Goal: Task Accomplishment & Management: Manage account settings

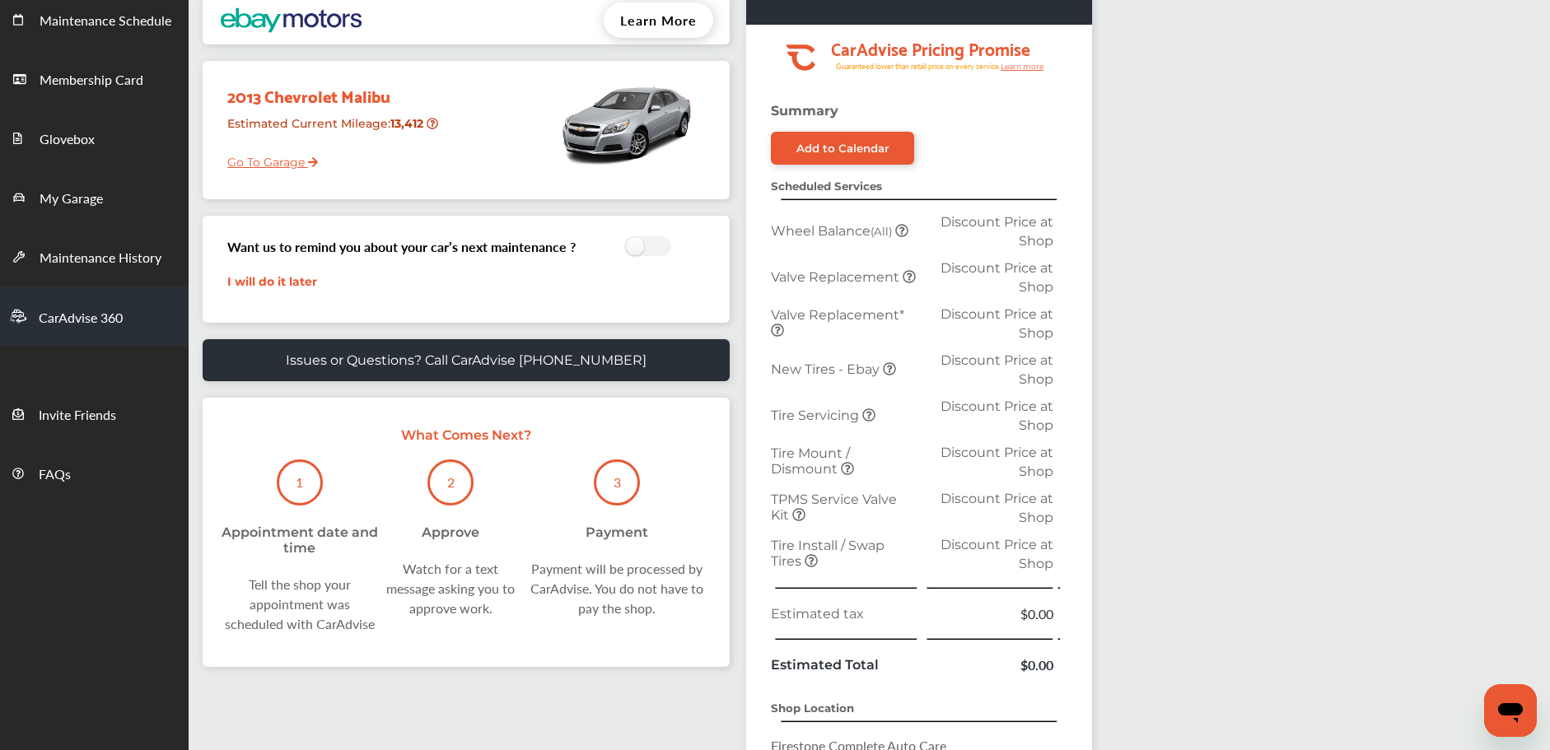
scroll to position [240, 0]
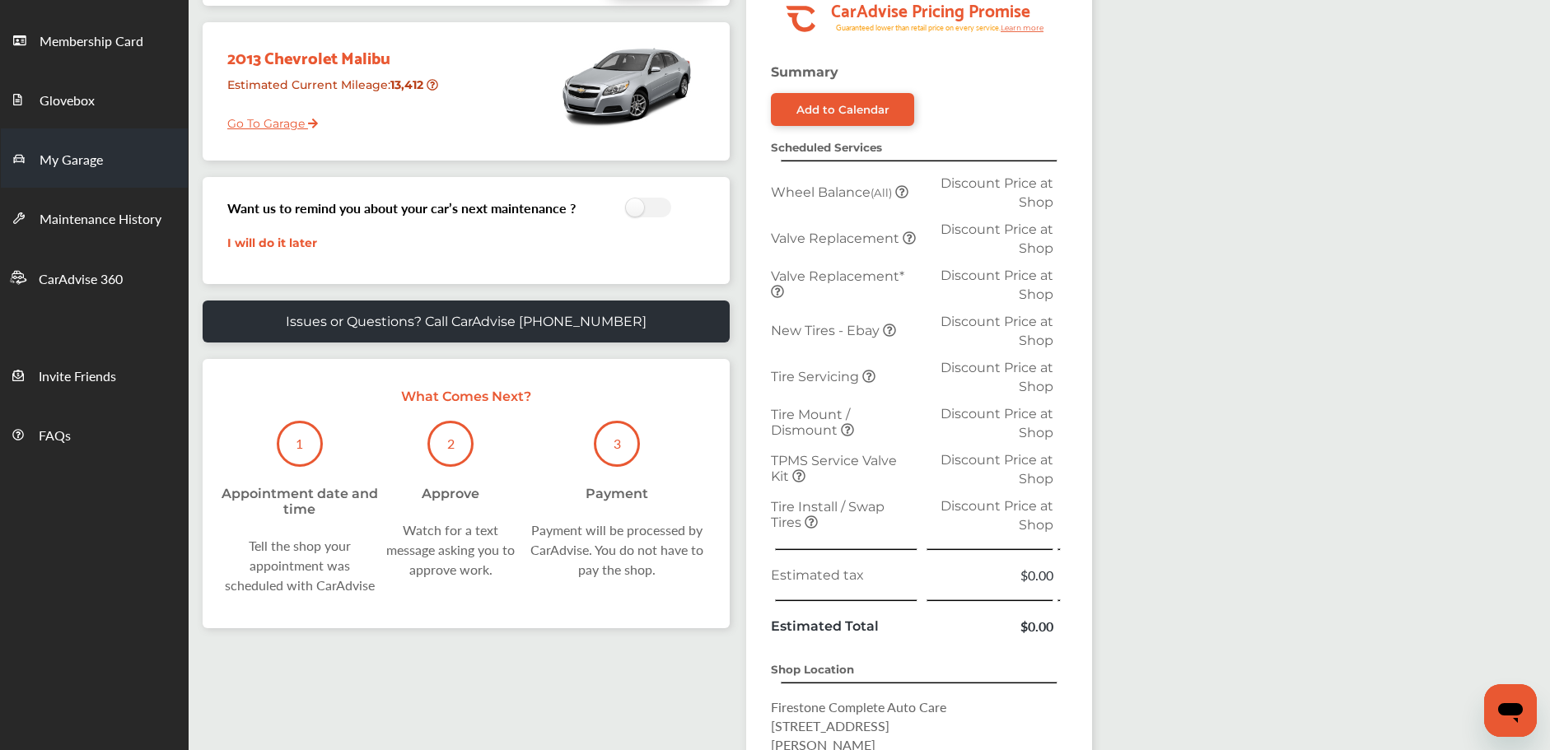
click at [117, 160] on link "My Garage" at bounding box center [94, 157] width 187 height 59
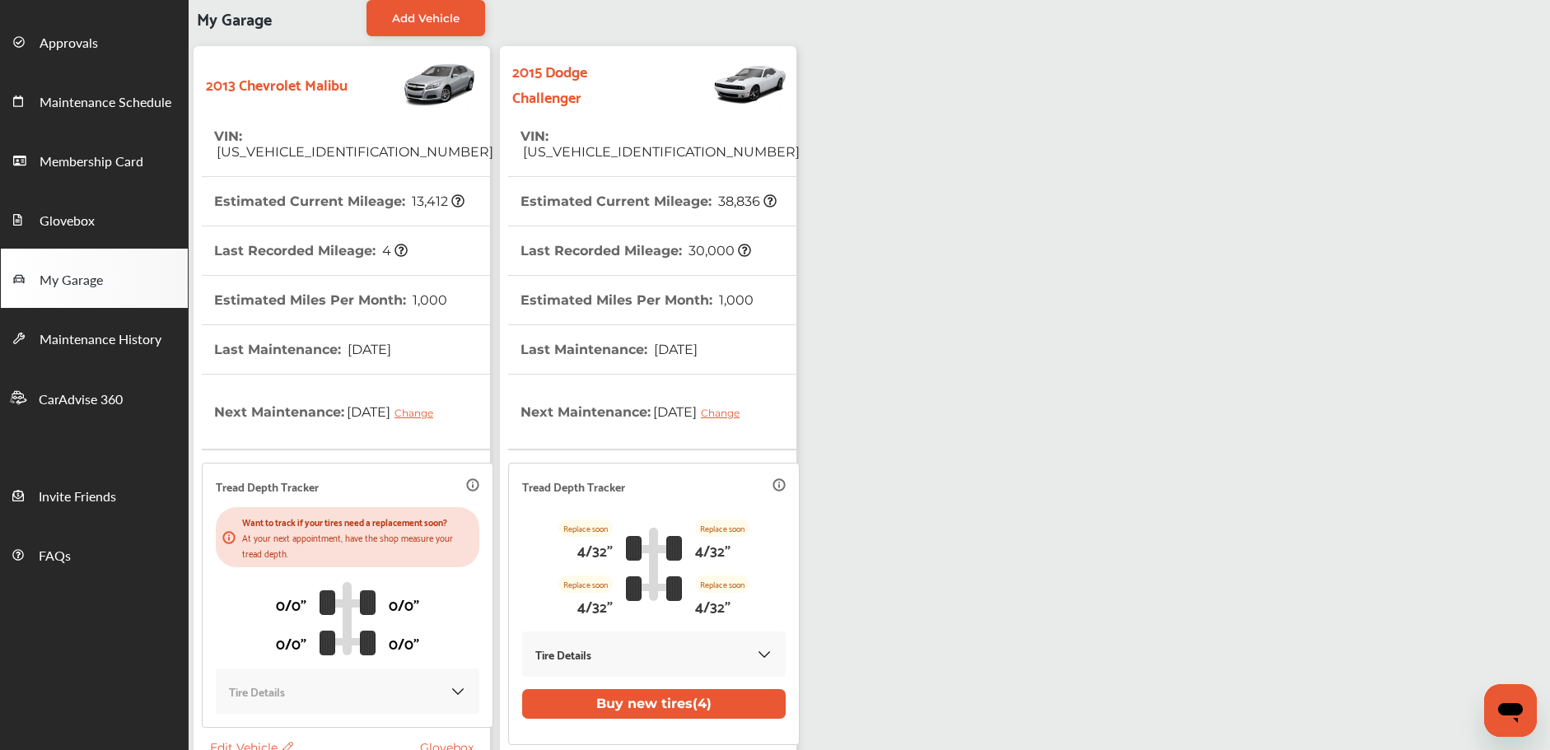
scroll to position [112, 0]
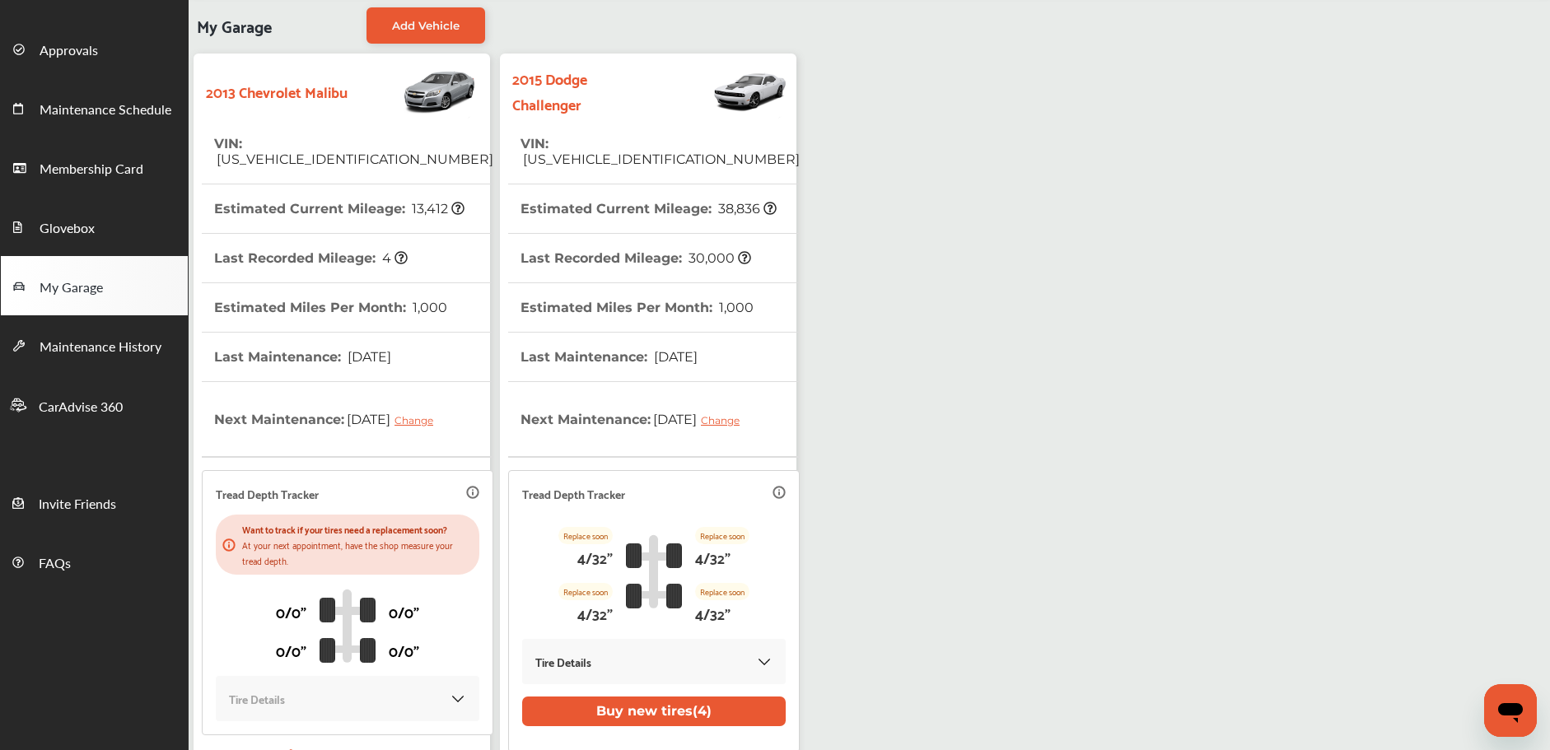
click at [536, 100] on strong "2015 Dodge Challenger" at bounding box center [585, 90] width 146 height 51
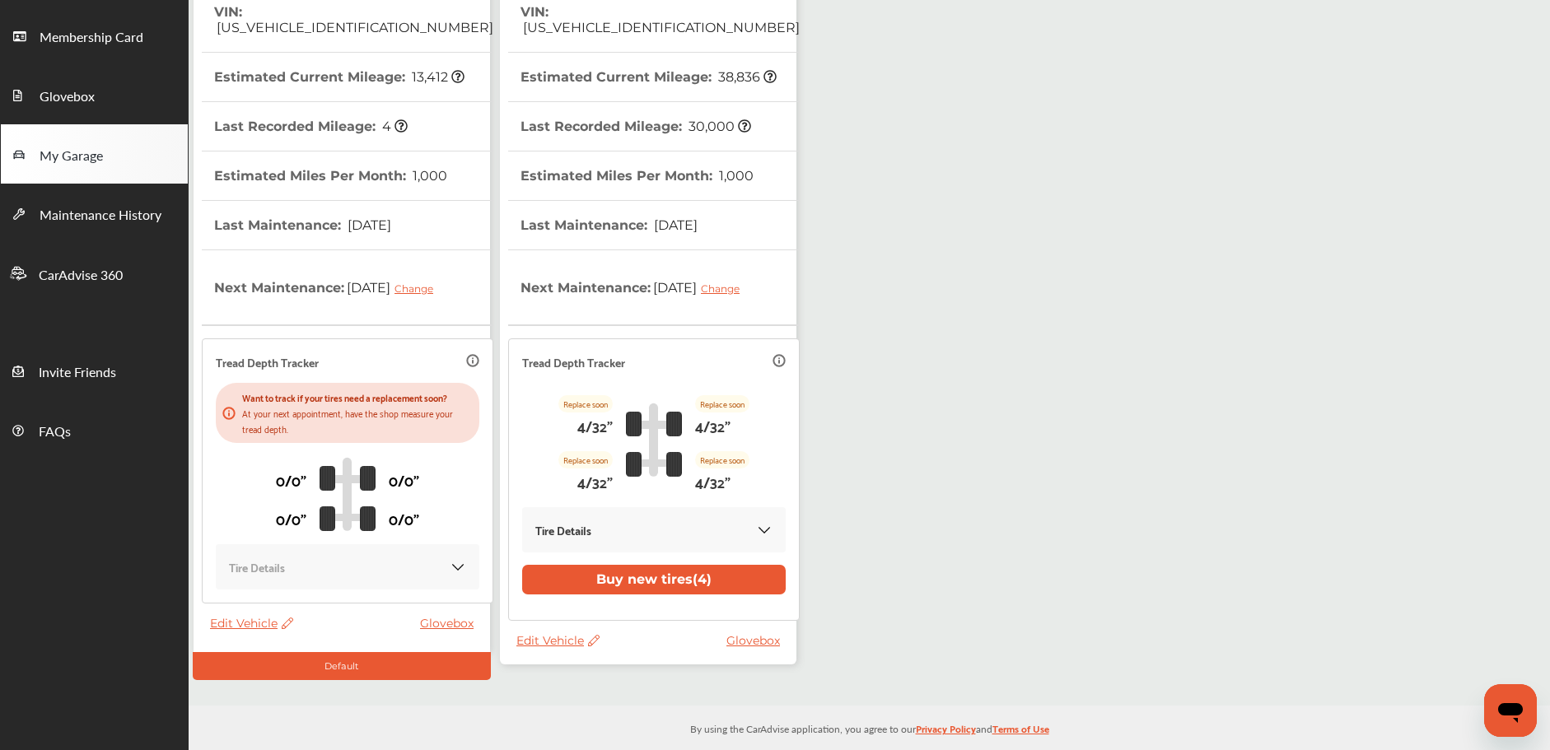
scroll to position [259, 0]
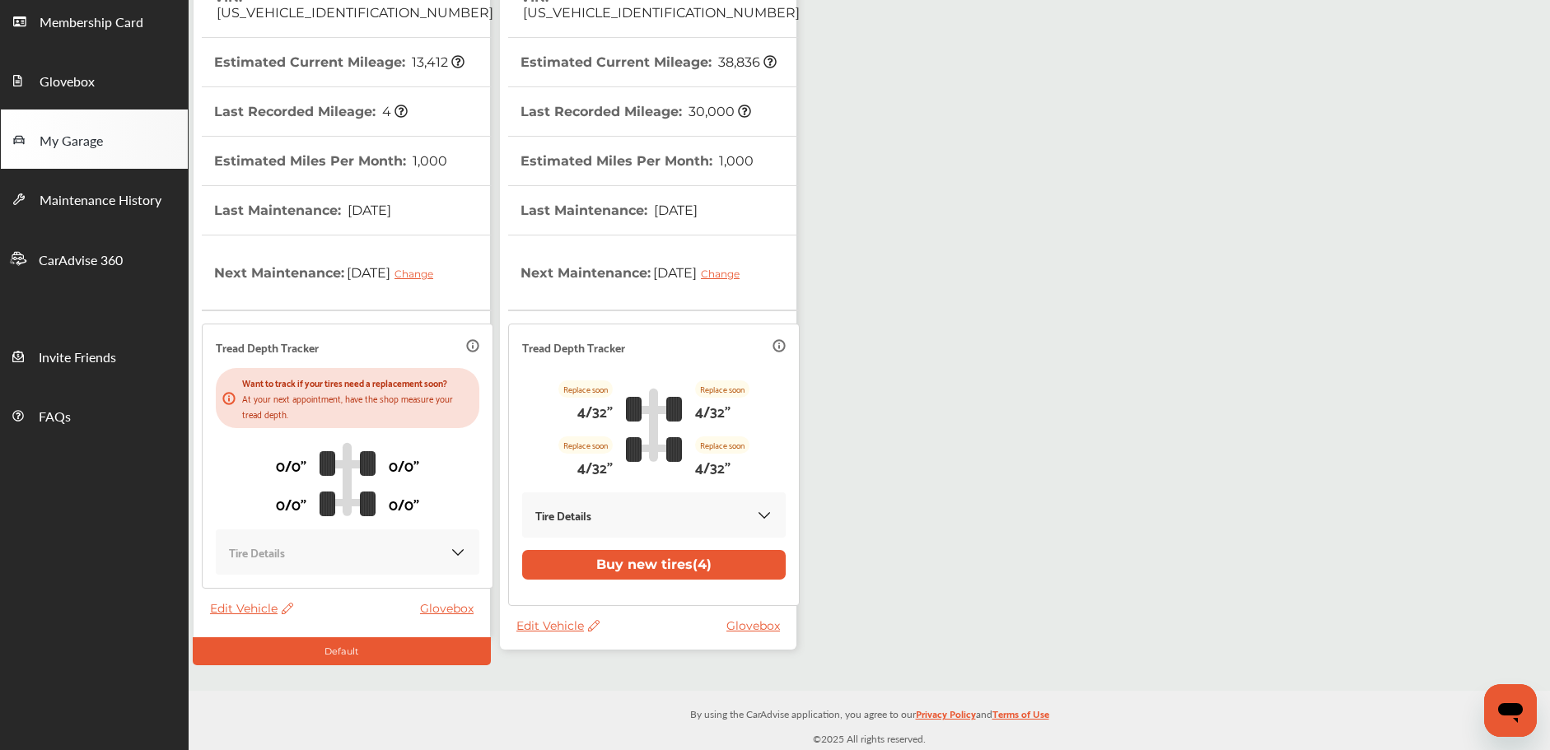
click at [238, 609] on span "Edit Vehicle" at bounding box center [251, 608] width 83 height 15
click at [239, 608] on span "Edit Vehicle" at bounding box center [251, 608] width 83 height 15
click at [240, 606] on span "Edit Vehicle" at bounding box center [251, 608] width 83 height 15
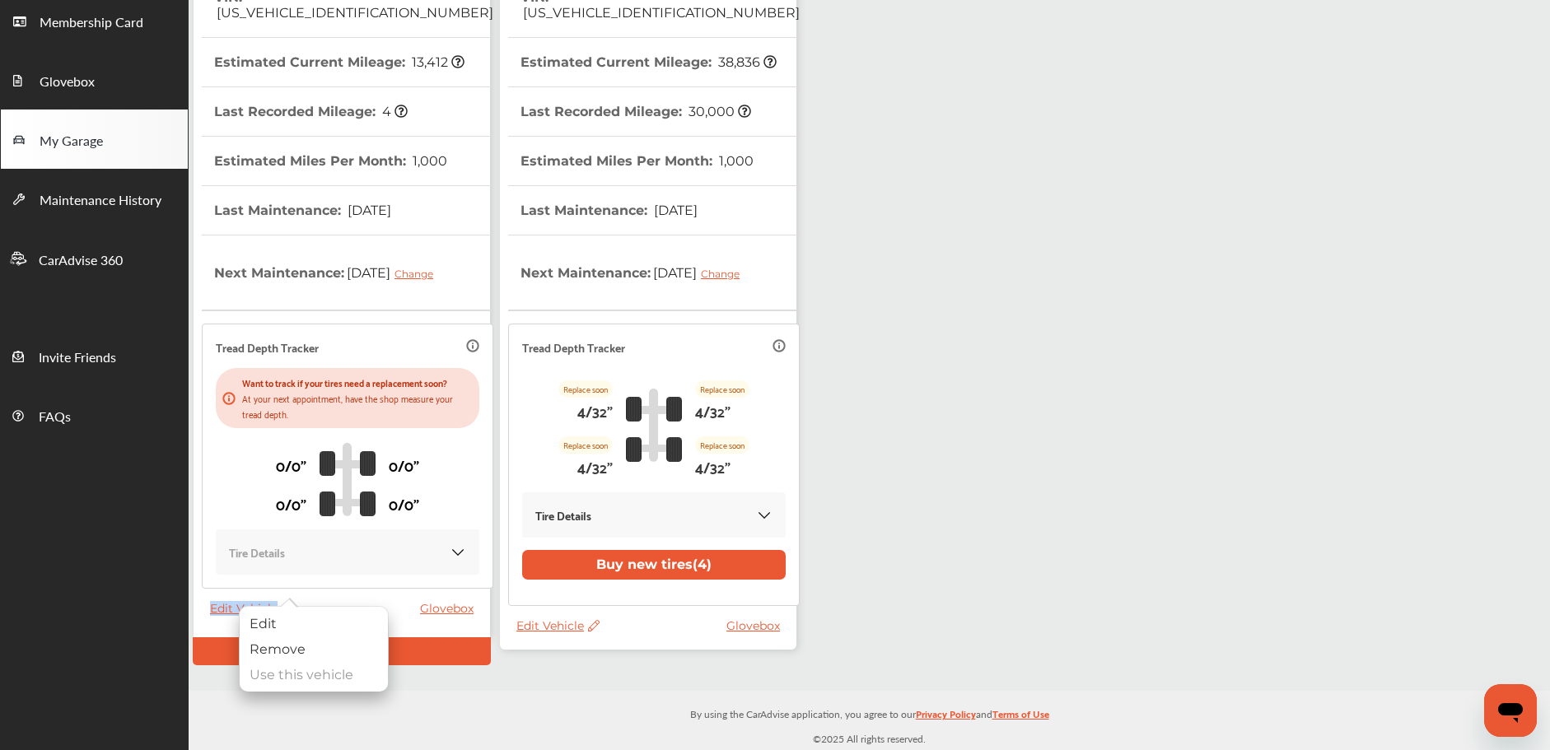
click at [240, 607] on span "Edit Vehicle" at bounding box center [251, 608] width 83 height 15
click at [273, 624] on div "Edit" at bounding box center [314, 625] width 148 height 26
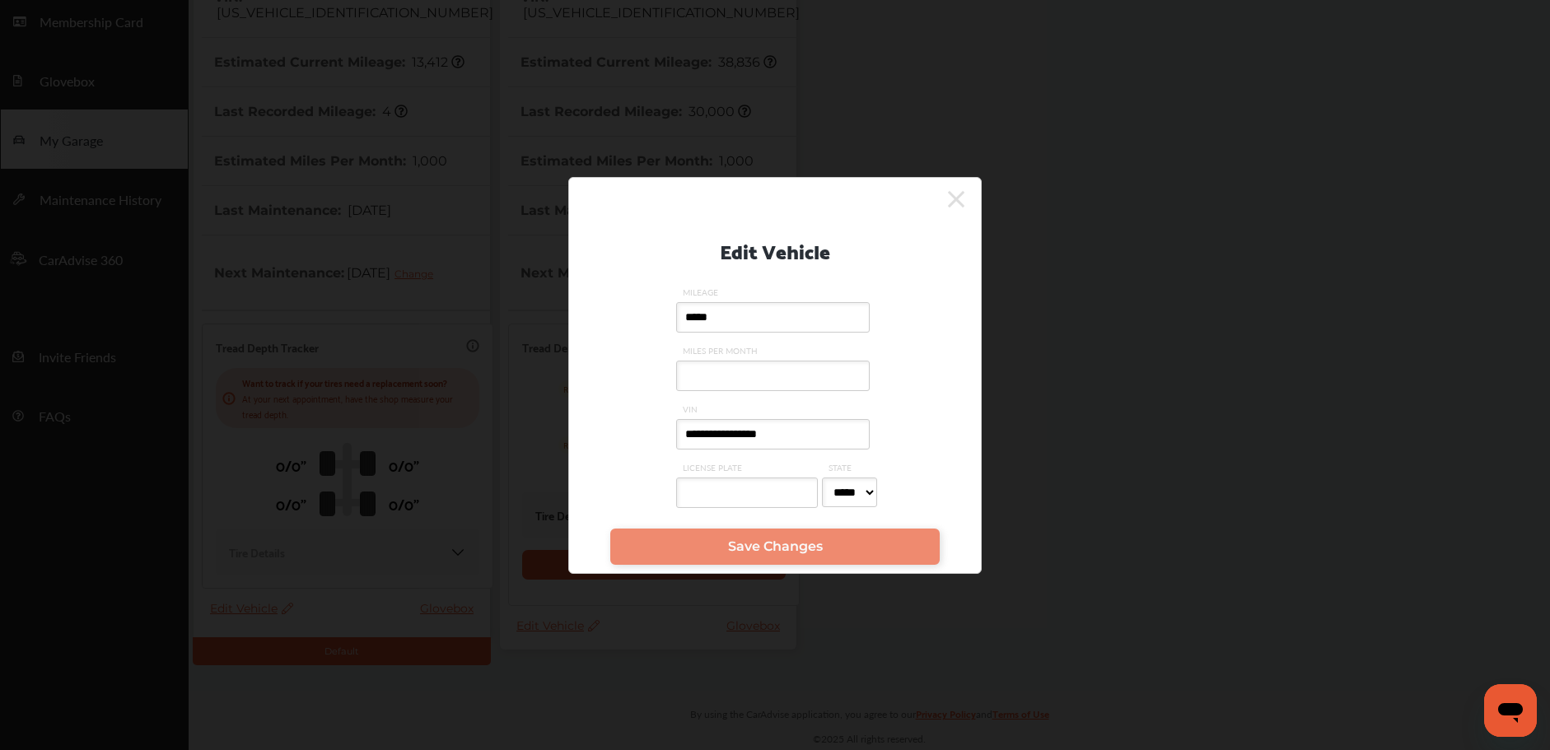
drag, startPoint x: 814, startPoint y: 439, endPoint x: 654, endPoint y: 407, distance: 163.0
click at [654, 407] on div "**********" at bounding box center [775, 366] width 362 height 307
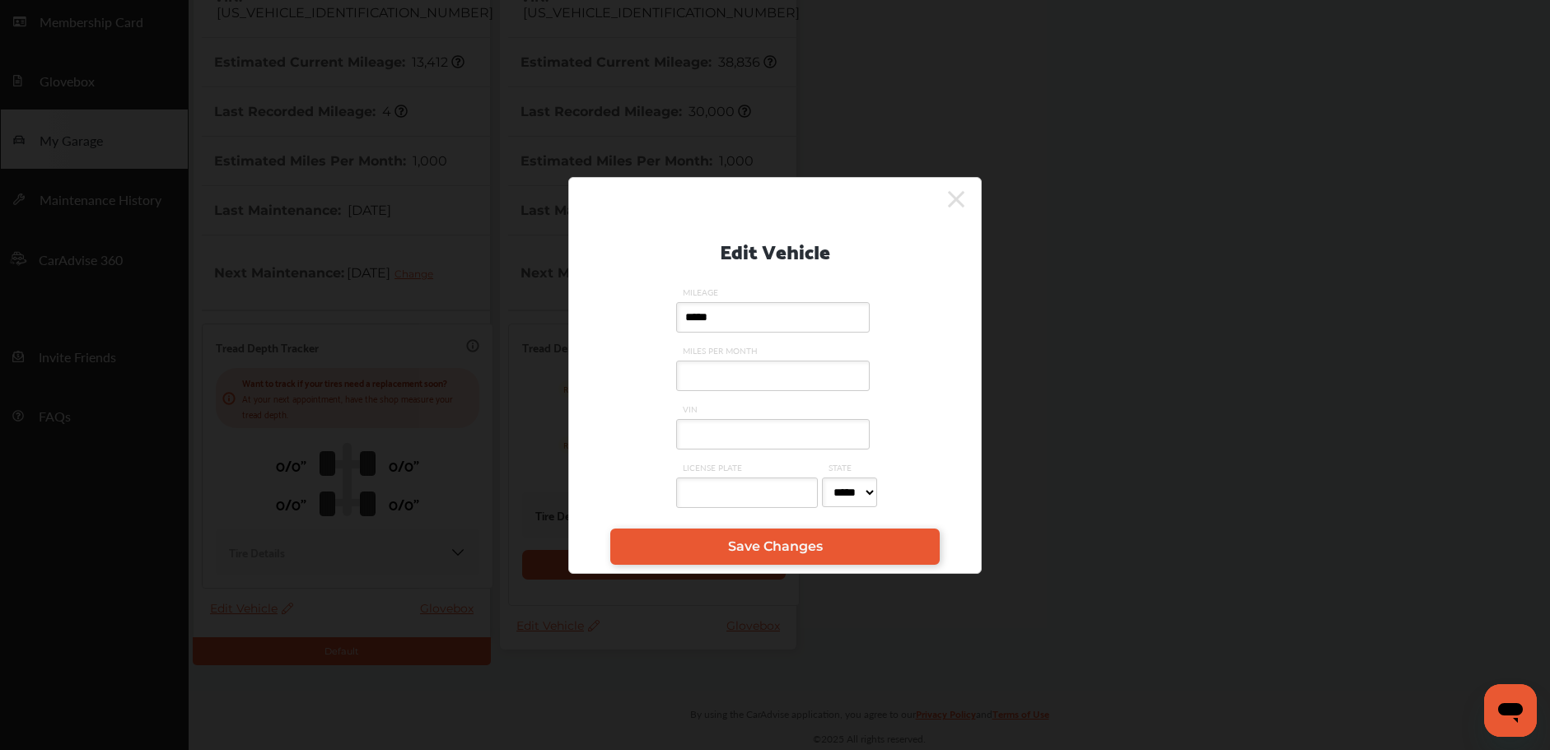
click at [960, 192] on icon at bounding box center [956, 199] width 16 height 16
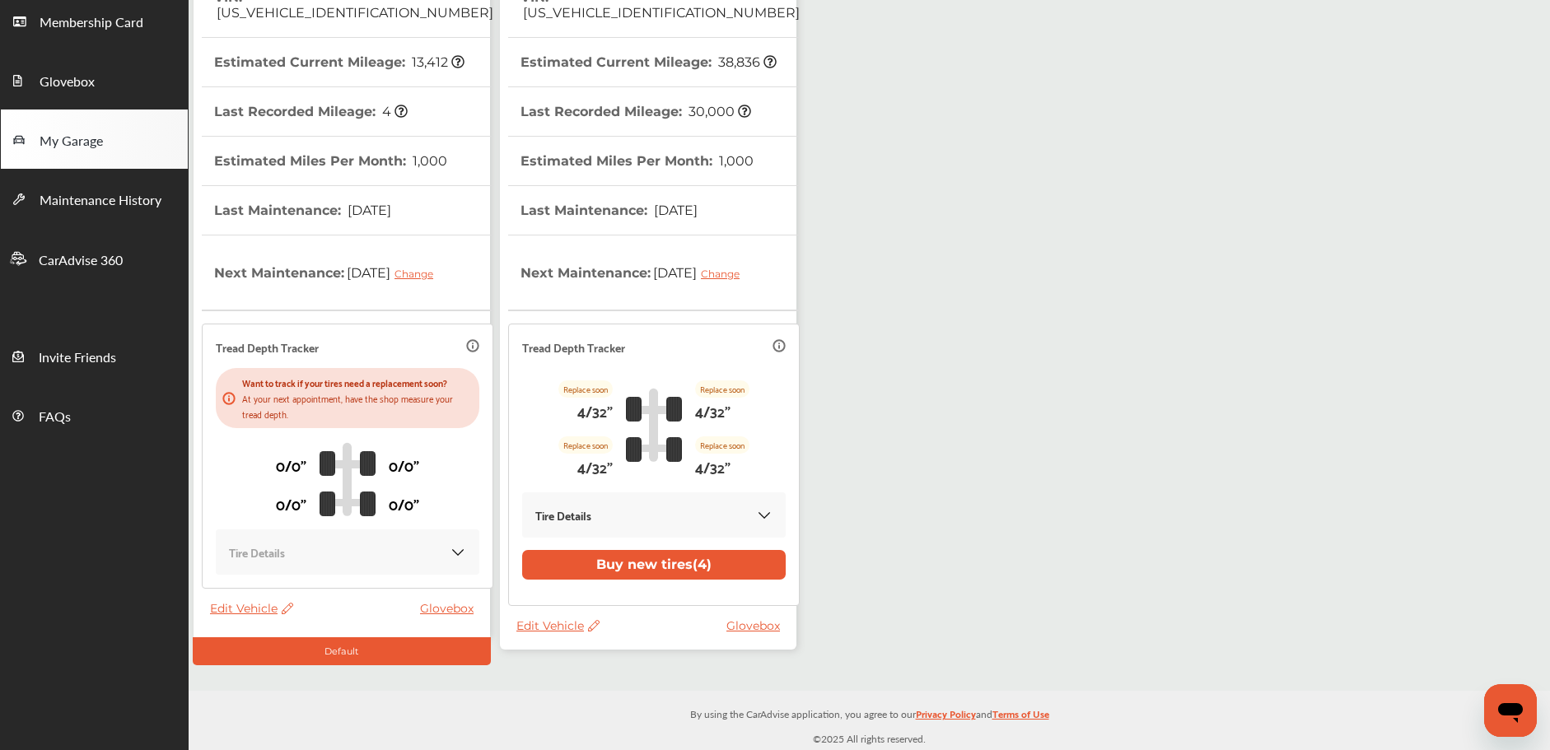
scroll to position [0, 0]
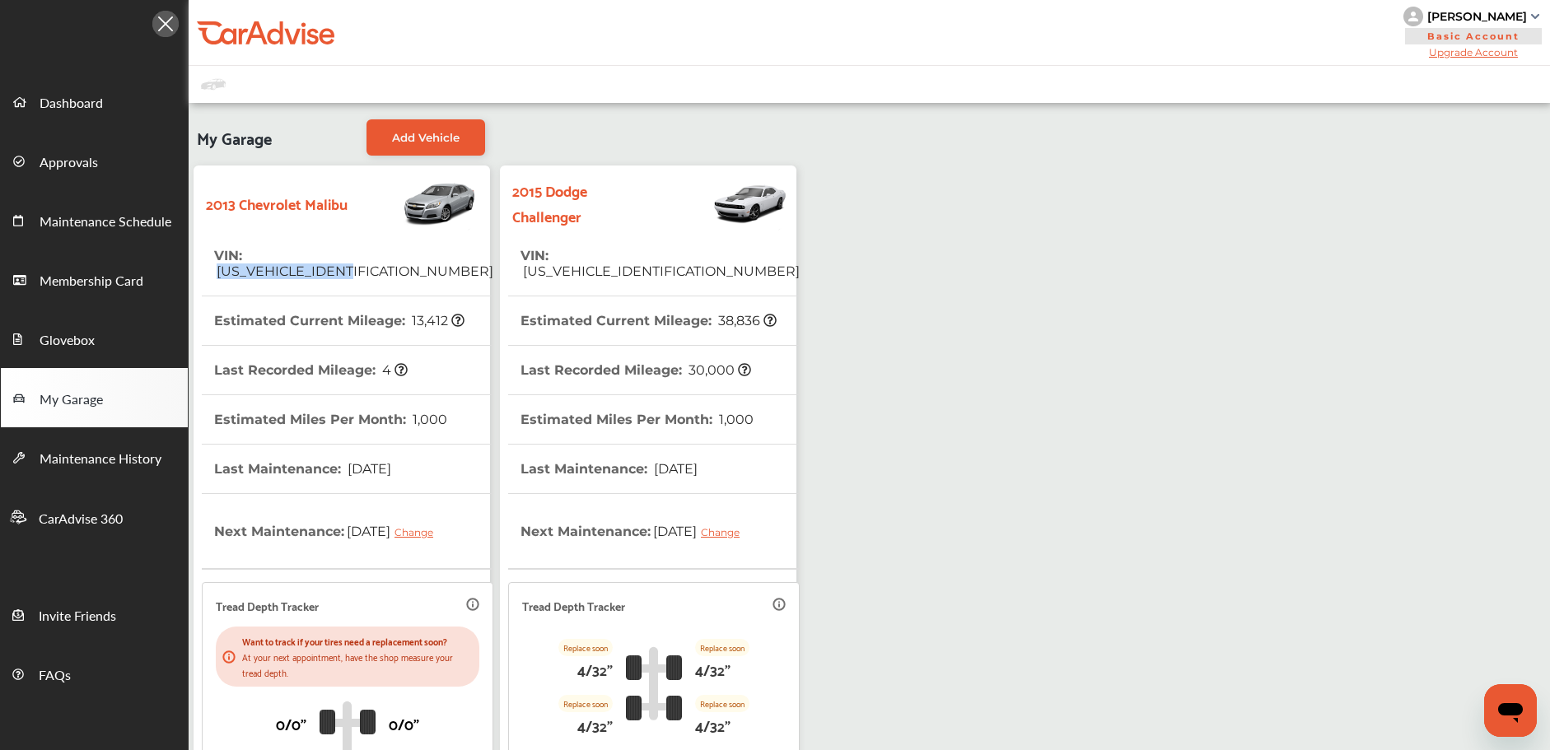
drag, startPoint x: 271, startPoint y: 259, endPoint x: 350, endPoint y: 256, distance: 79.1
click at [387, 263] on tr "VIN : [US_VEHICLE_IDENTIFICATION_NUMBER]" at bounding box center [348, 263] width 292 height 65
copy span "[US_VEHICLE_IDENTIFICATION_NUMBER]"
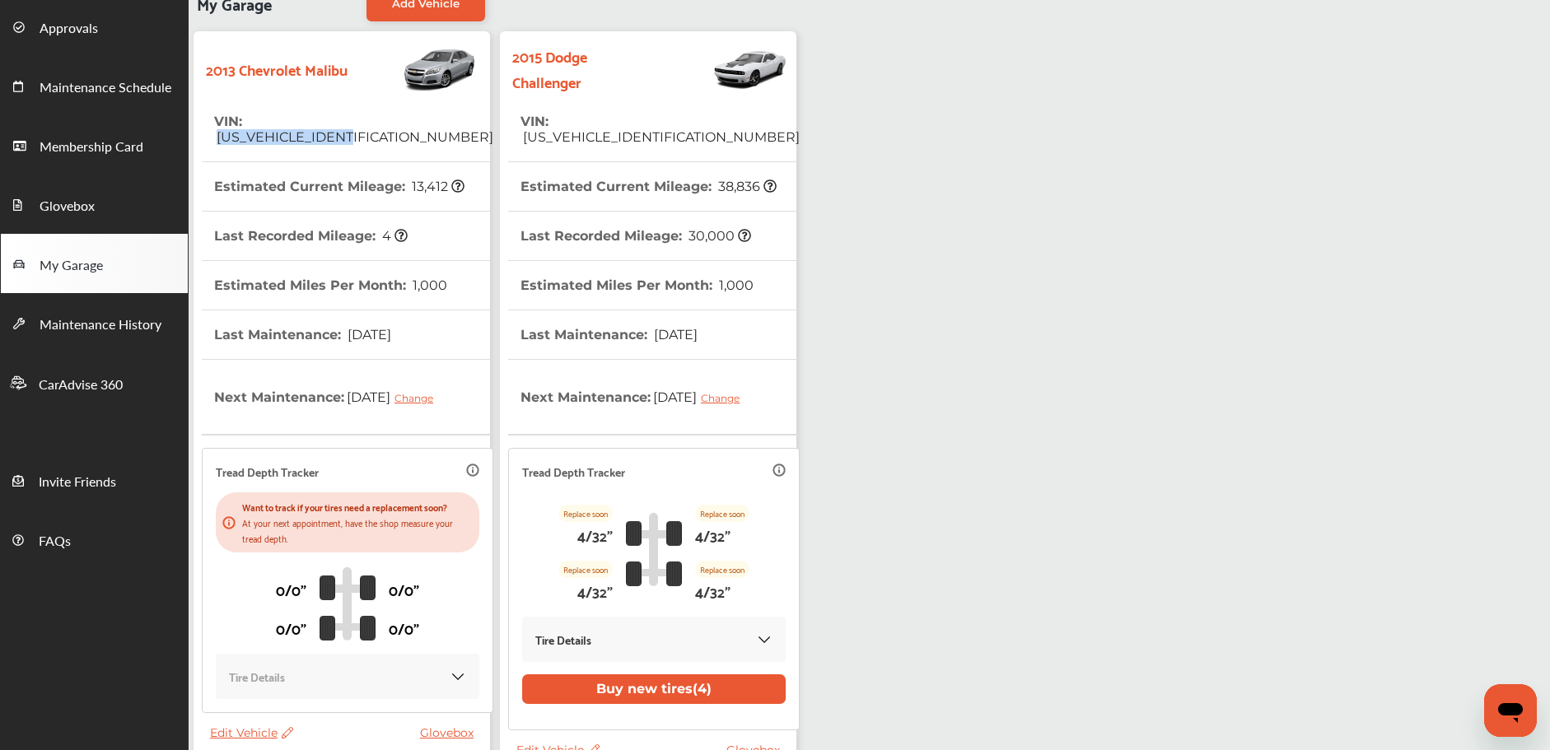
scroll to position [259, 0]
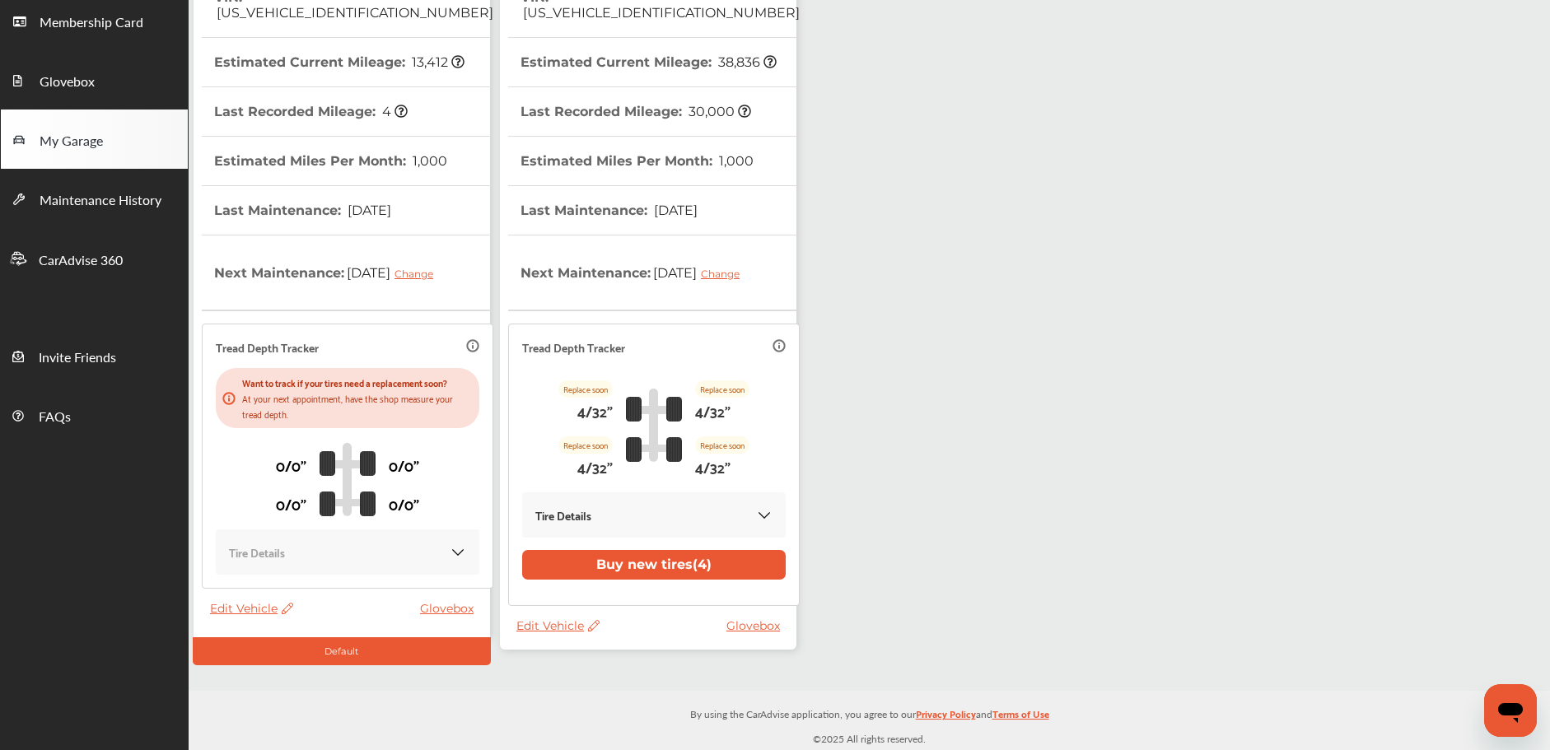
click at [249, 607] on span "Edit Vehicle" at bounding box center [251, 608] width 83 height 15
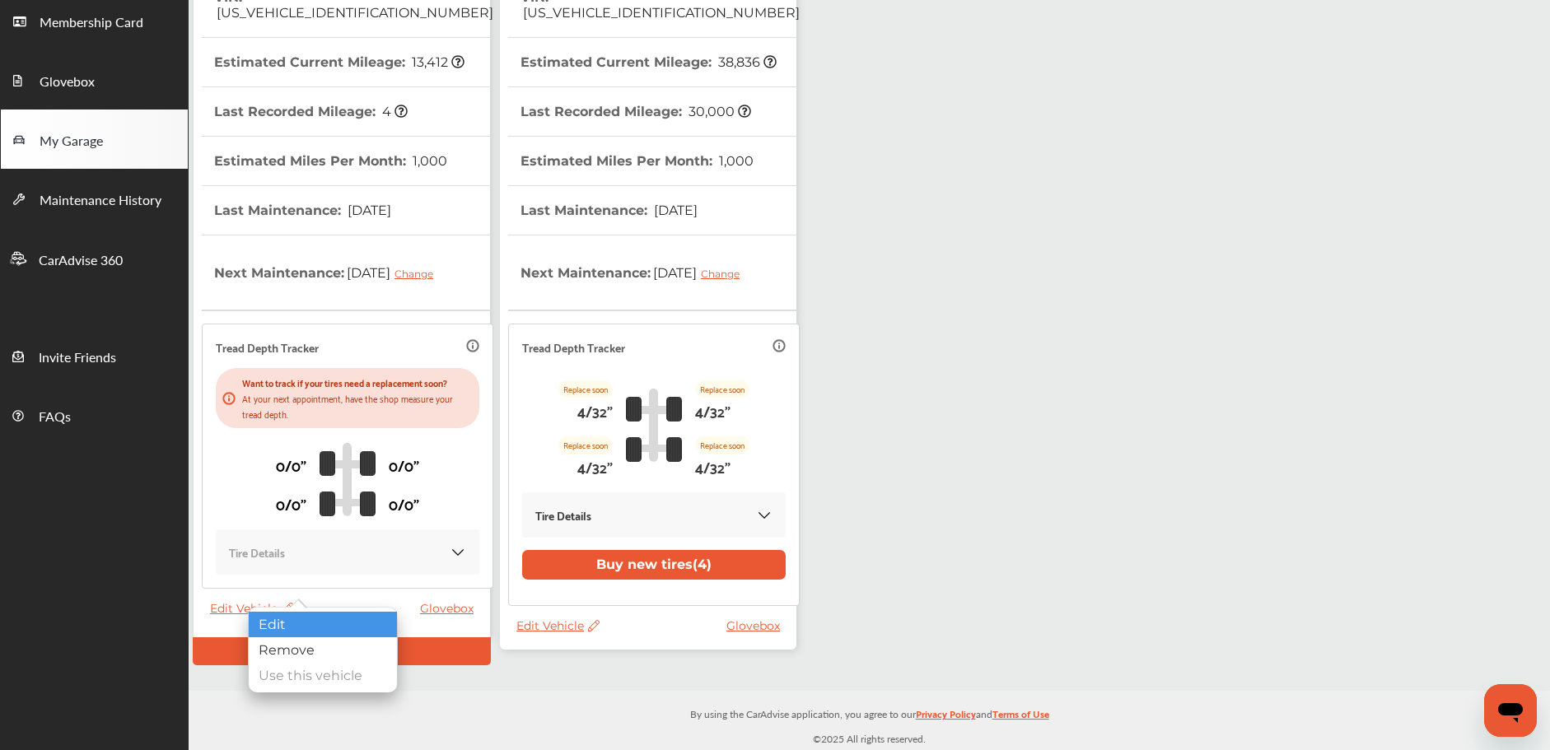
click at [352, 627] on div "Edit" at bounding box center [323, 625] width 148 height 26
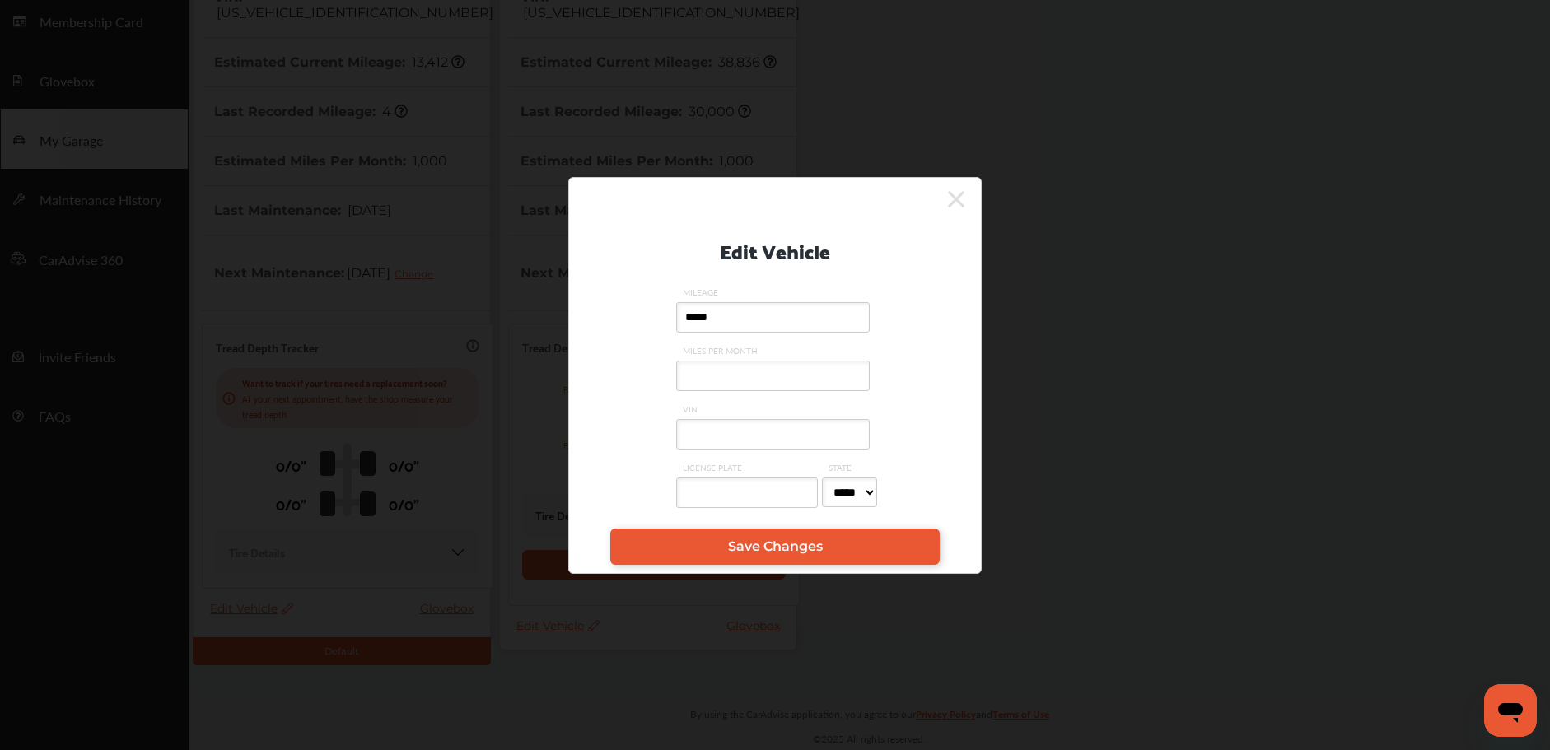
click at [760, 431] on input "VIN" at bounding box center [773, 434] width 194 height 30
click at [726, 433] on input "**********" at bounding box center [773, 434] width 194 height 30
click at [732, 434] on input "**********" at bounding box center [773, 434] width 194 height 30
type input "**********"
click at [796, 554] on span "Save Changes" at bounding box center [775, 547] width 95 height 16
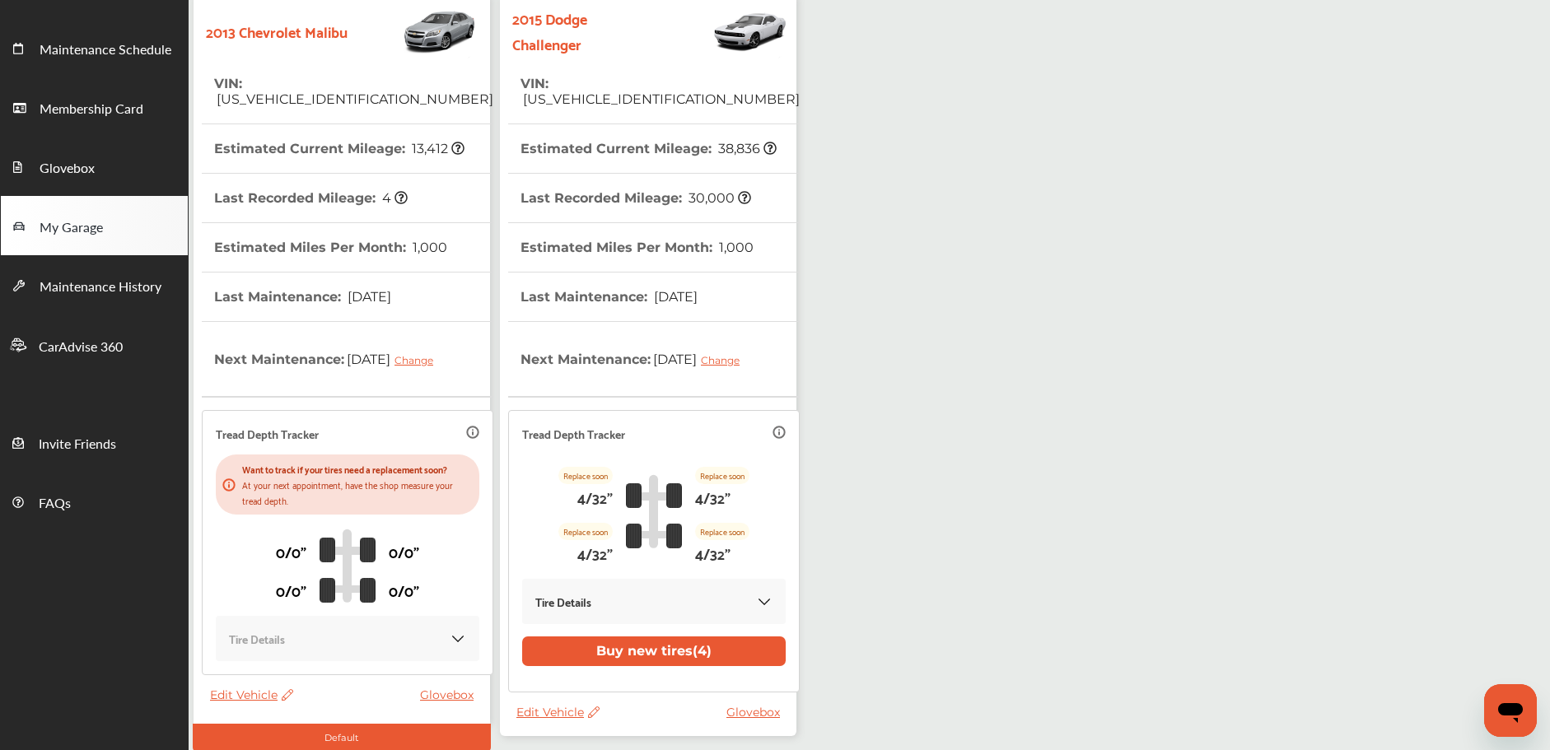
scroll to position [0, 0]
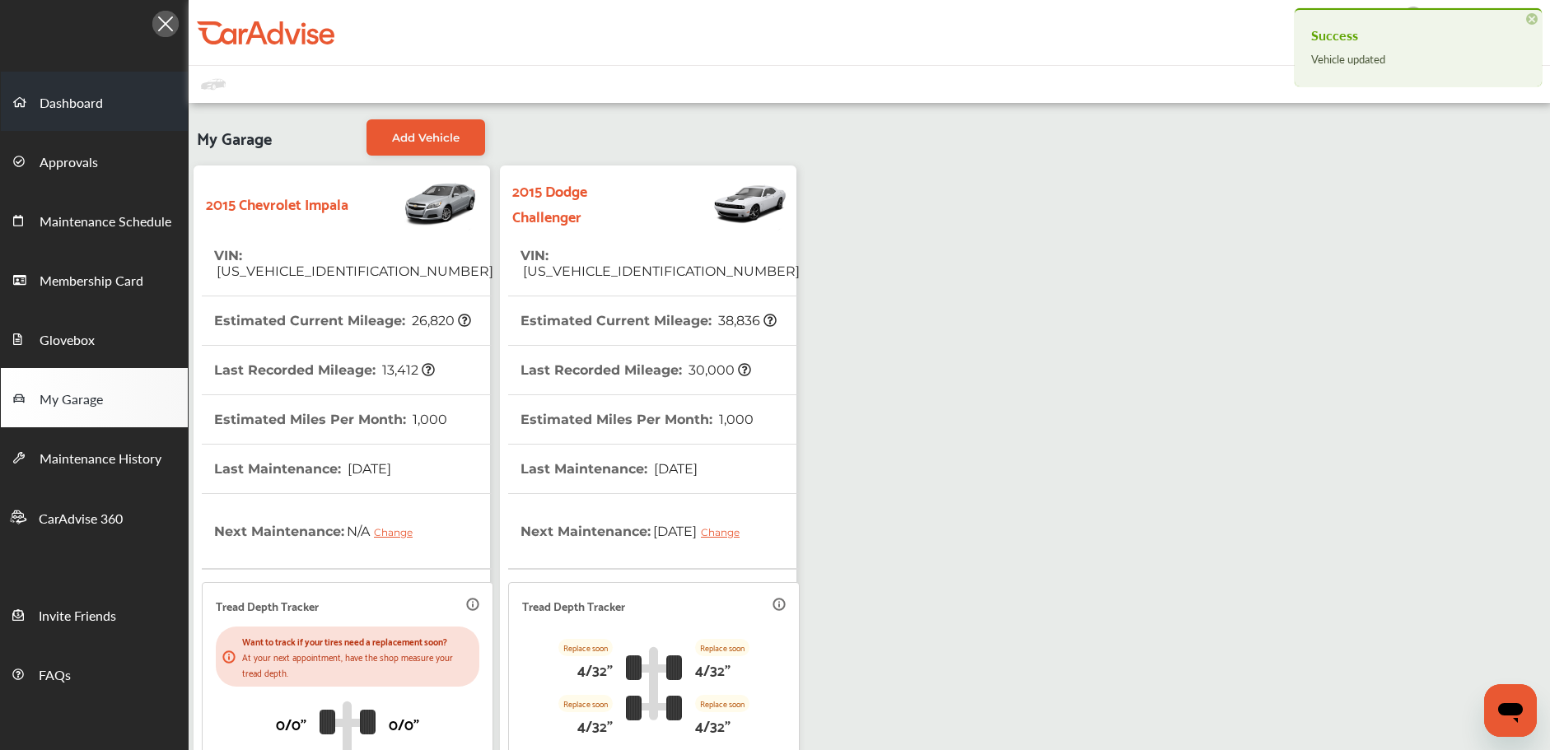
click at [86, 83] on link "Dashboard" at bounding box center [94, 101] width 187 height 59
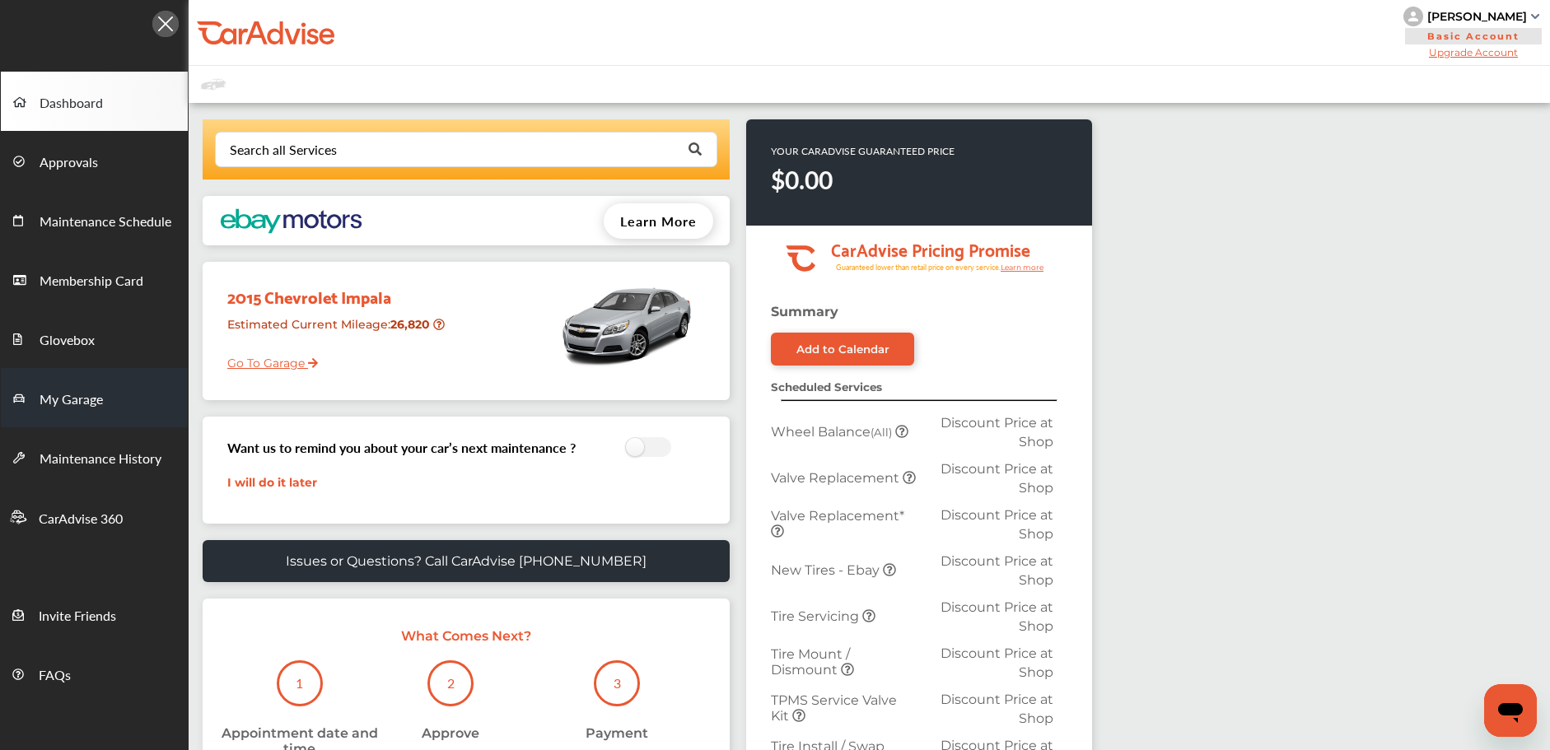
click at [54, 391] on span "My Garage" at bounding box center [71, 400] width 63 height 21
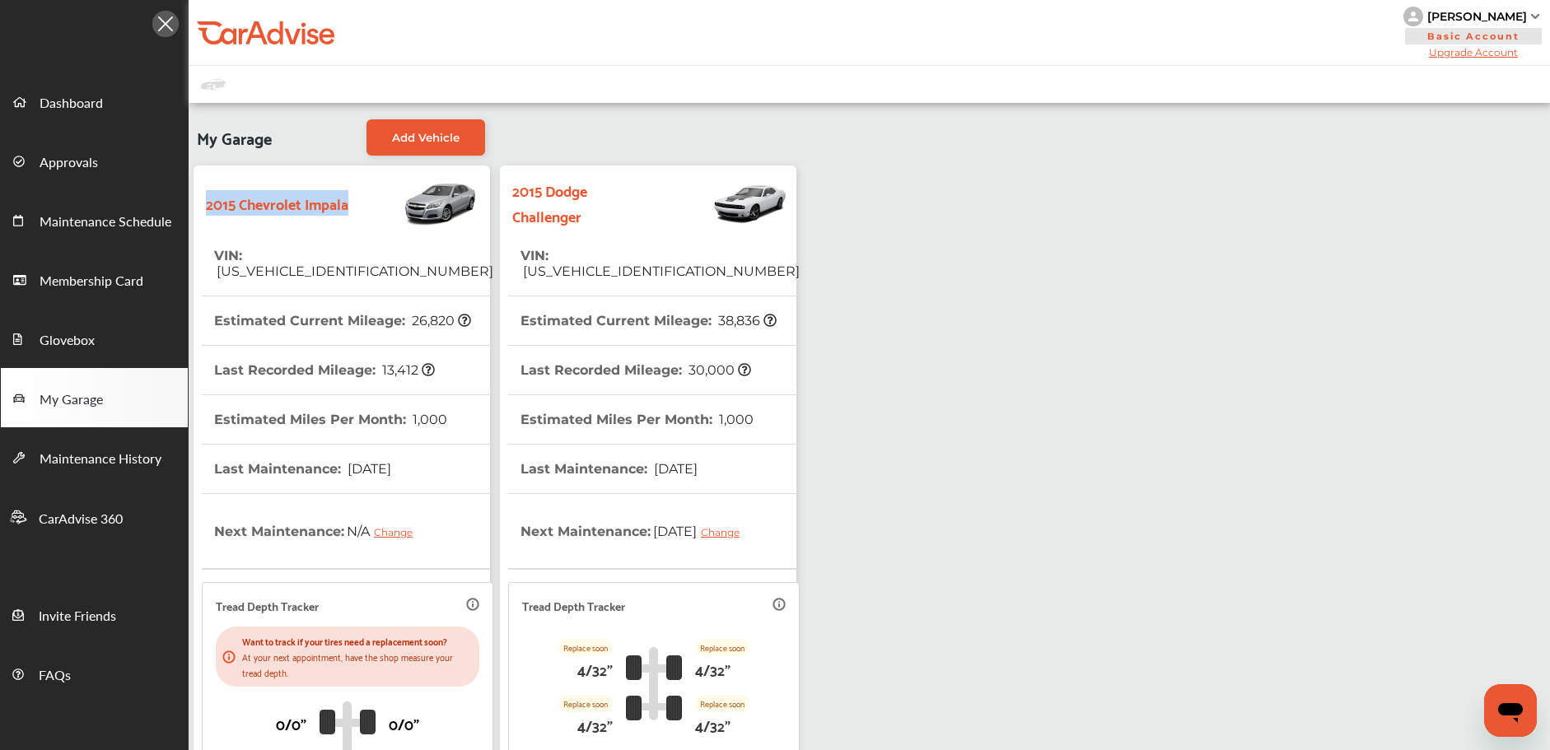
drag, startPoint x: 205, startPoint y: 194, endPoint x: 273, endPoint y: 229, distance: 77.0
click at [274, 229] on div "2015 Chevrolet Impala" at bounding box center [342, 203] width 280 height 58
click at [272, 229] on div "2015 Chevrolet Impala" at bounding box center [342, 203] width 280 height 58
